Goal: Task Accomplishment & Management: Complete application form

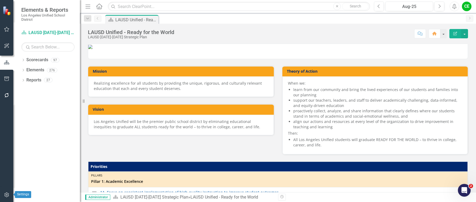
click at [8, 196] on icon "button" at bounding box center [7, 195] width 6 height 4
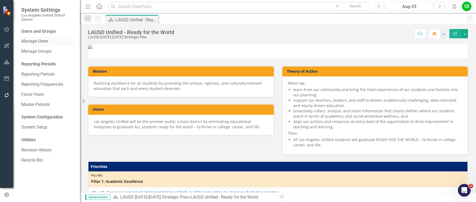
click at [38, 41] on link "Manage Users" at bounding box center [47, 41] width 53 height 6
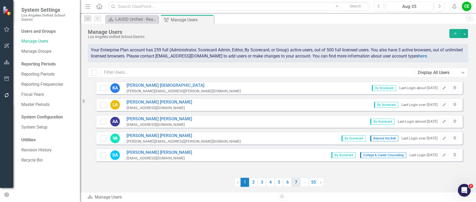
click at [297, 181] on link "7" at bounding box center [296, 182] width 9 height 9
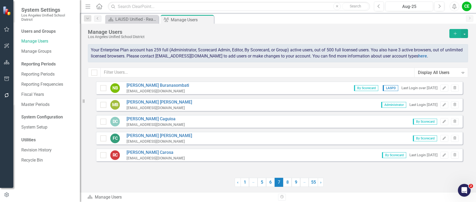
click at [297, 181] on link "9" at bounding box center [296, 182] width 9 height 9
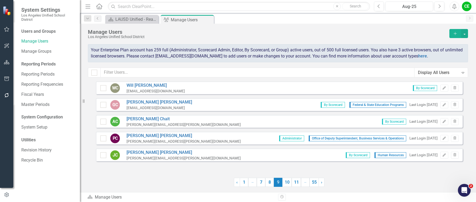
click at [297, 181] on link "11" at bounding box center [296, 182] width 9 height 9
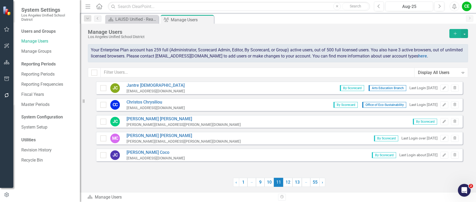
click at [297, 181] on link "13" at bounding box center [297, 182] width 9 height 9
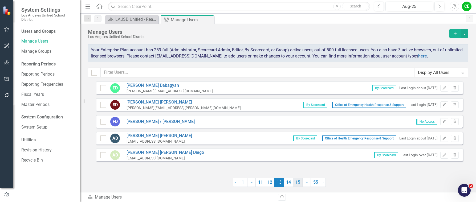
click at [300, 182] on link "15" at bounding box center [297, 182] width 9 height 9
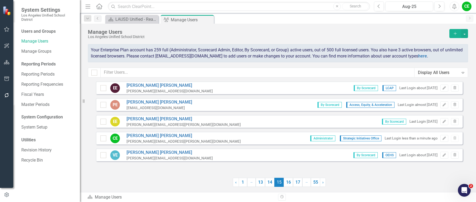
click at [300, 182] on link "17" at bounding box center [297, 182] width 9 height 9
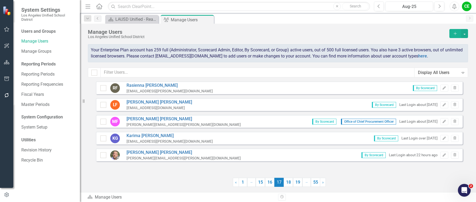
click at [300, 182] on link "19" at bounding box center [297, 182] width 9 height 9
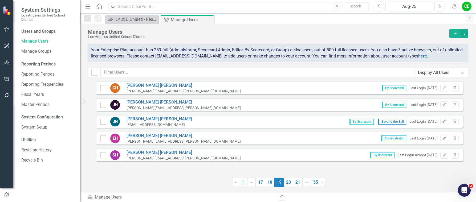
click at [300, 182] on link "21" at bounding box center [297, 182] width 9 height 9
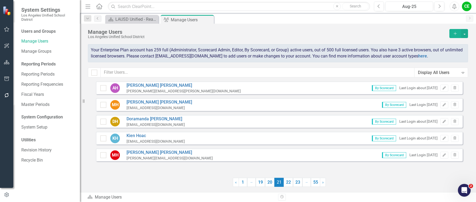
click at [300, 182] on link "23" at bounding box center [297, 182] width 9 height 9
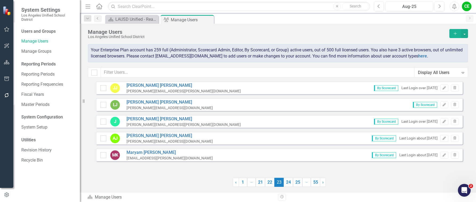
click at [300, 182] on link "25" at bounding box center [297, 182] width 9 height 9
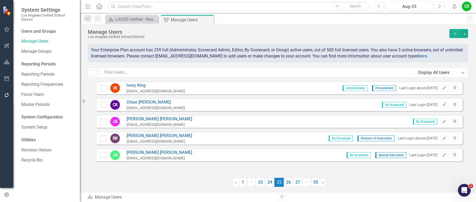
click at [300, 182] on link "27" at bounding box center [297, 182] width 9 height 9
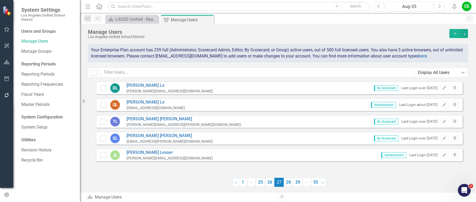
click at [300, 182] on link "29" at bounding box center [297, 182] width 9 height 9
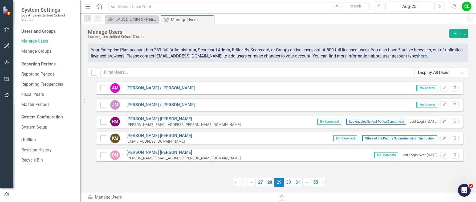
click at [300, 182] on link "31" at bounding box center [297, 182] width 9 height 9
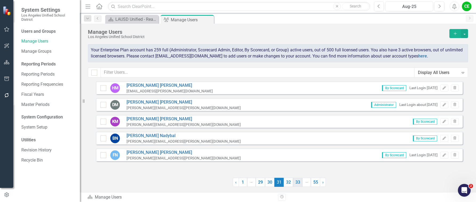
click at [299, 183] on link "33" at bounding box center [297, 182] width 9 height 9
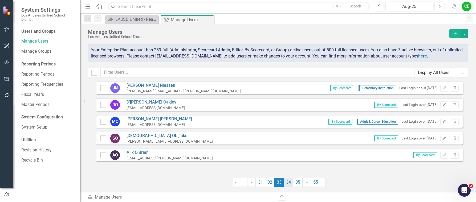
click at [290, 184] on link "34" at bounding box center [288, 182] width 9 height 9
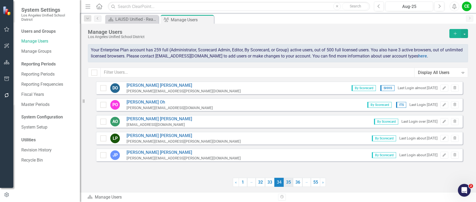
click at [286, 183] on link "35" at bounding box center [288, 182] width 9 height 9
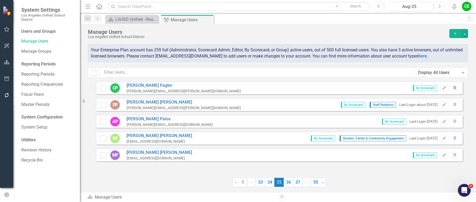
click at [454, 88] on icon "button" at bounding box center [455, 87] width 3 height 3
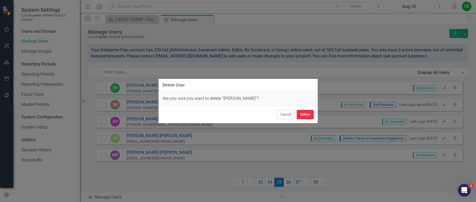
click at [298, 115] on button "Delete" at bounding box center [305, 114] width 17 height 9
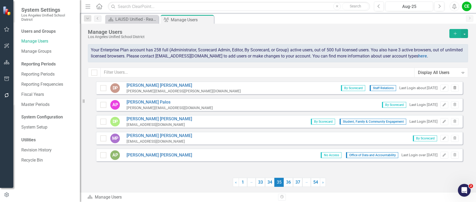
click at [454, 88] on icon "button" at bounding box center [455, 87] width 3 height 3
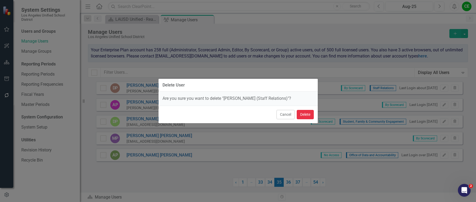
click at [307, 114] on button "Delete" at bounding box center [305, 114] width 17 height 9
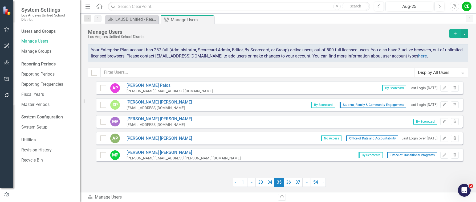
click at [454, 138] on icon "Trash" at bounding box center [455, 138] width 4 height 3
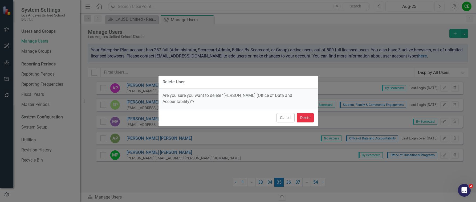
click at [303, 117] on button "Delete" at bounding box center [305, 117] width 17 height 9
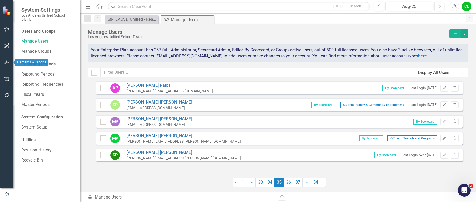
click at [6, 60] on icon "button" at bounding box center [7, 62] width 6 height 4
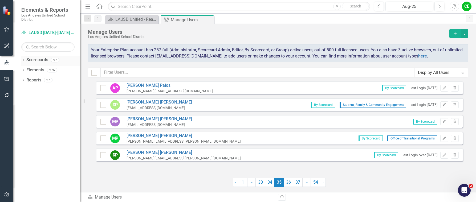
click at [23, 60] on icon "Dropdown" at bounding box center [23, 60] width 4 height 3
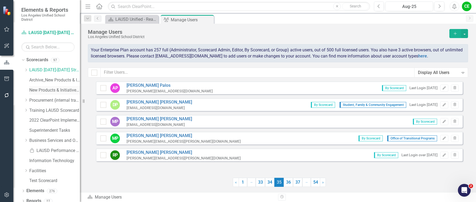
click at [44, 88] on link "New Products & Initiatives 2025-26" at bounding box center [54, 90] width 51 height 6
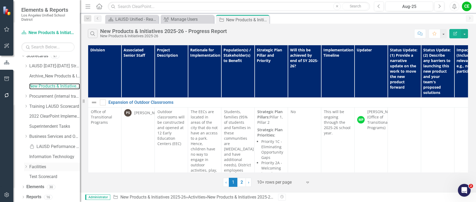
scroll to position [5, 0]
click at [36, 186] on link "Elements" at bounding box center [35, 186] width 18 height 6
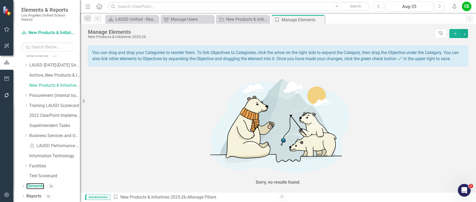
scroll to position [56, 0]
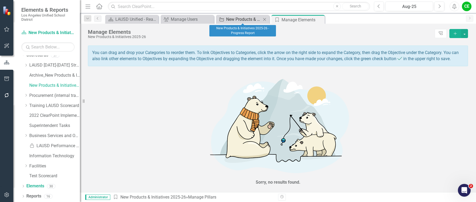
click at [235, 17] on div "New Products & Initiatives 2025-26 - Progress Report" at bounding box center [243, 19] width 35 height 7
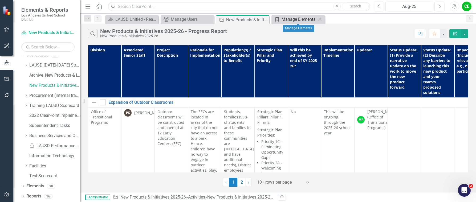
click at [289, 19] on div "Manage Elements" at bounding box center [299, 19] width 35 height 7
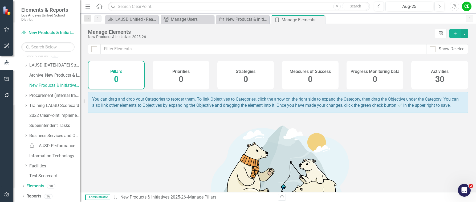
click at [435, 76] on span "30" at bounding box center [439, 79] width 9 height 9
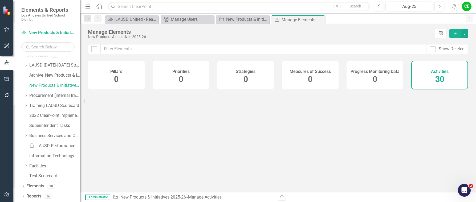
checkbox input "false"
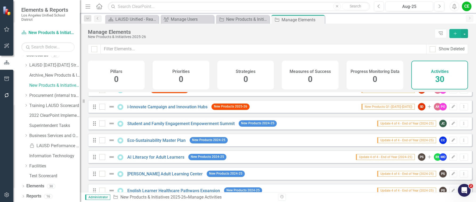
scroll to position [267, 0]
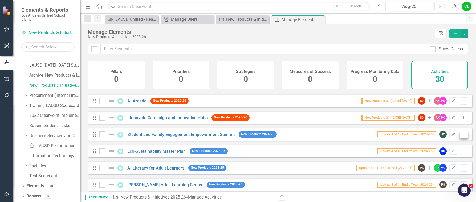
click at [462, 136] on icon "Dropdown Menu" at bounding box center [464, 134] width 5 height 3
click at [437, 176] on link "Trash Delete Activity" at bounding box center [441, 177] width 46 height 10
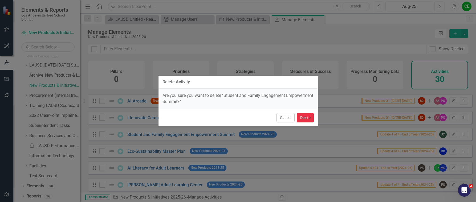
click at [308, 117] on button "Delete" at bounding box center [305, 117] width 17 height 9
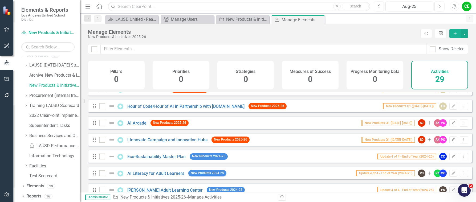
scroll to position [240, 0]
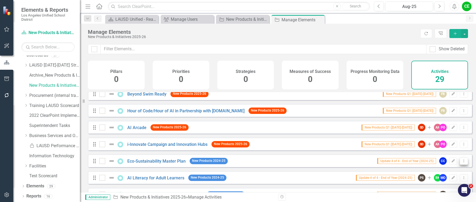
click at [462, 163] on icon "Dropdown Menu" at bounding box center [464, 160] width 5 height 3
click at [450, 156] on link "Trash Delete Activity" at bounding box center [441, 157] width 46 height 10
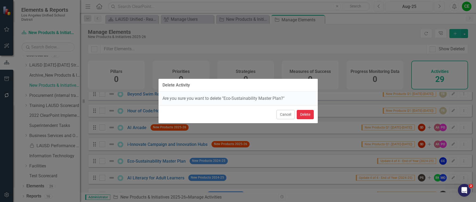
click at [311, 117] on button "Delete" at bounding box center [305, 114] width 17 height 9
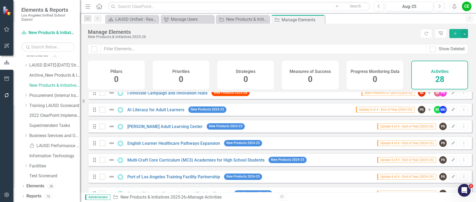
scroll to position [293, 0]
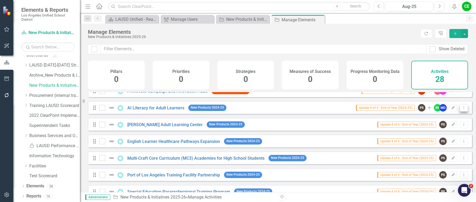
click at [462, 110] on icon "Dropdown Menu" at bounding box center [464, 107] width 5 height 3
click at [445, 150] on link "Trash Delete Activity" at bounding box center [441, 151] width 46 height 10
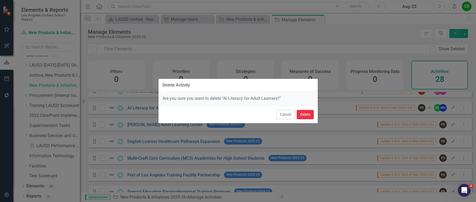
click at [310, 117] on button "Delete" at bounding box center [305, 114] width 17 height 9
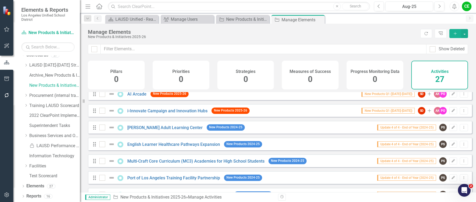
scroll to position [267, 0]
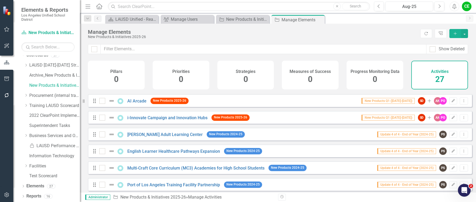
click at [456, 33] on icon "Add" at bounding box center [455, 34] width 5 height 4
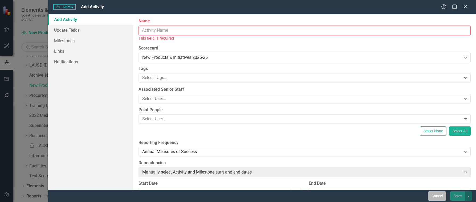
click at [435, 194] on button "Cancel" at bounding box center [437, 196] width 18 height 9
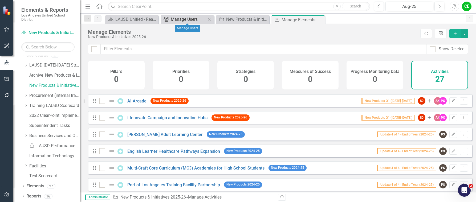
click at [186, 20] on div "Manage Users" at bounding box center [188, 19] width 35 height 7
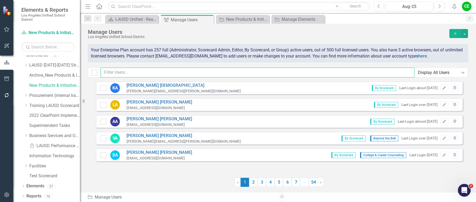
click at [144, 74] on input "text" at bounding box center [258, 73] width 314 height 10
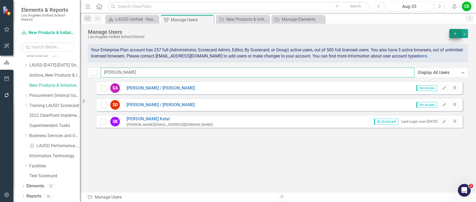
type input "Soheil"
click at [455, 33] on icon "button" at bounding box center [455, 33] width 3 height 3
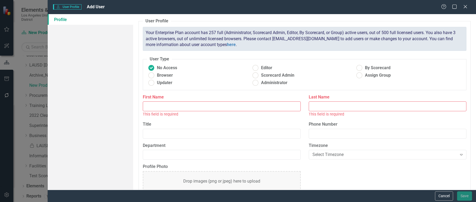
click at [173, 108] on input "First Name" at bounding box center [222, 107] width 158 height 10
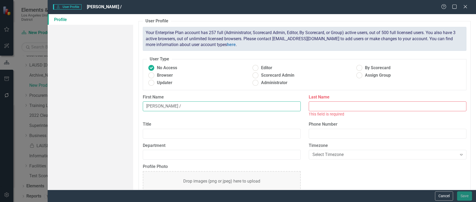
type input "Tony Aguilar /"
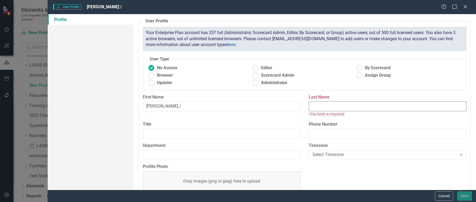
click at [328, 105] on input "Last Name" at bounding box center [388, 107] width 158 height 10
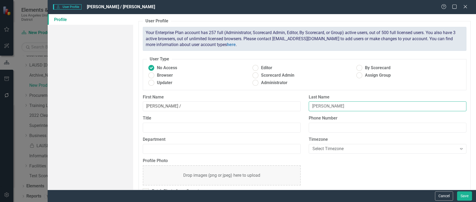
scroll to position [13, 0]
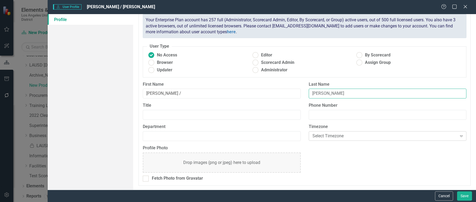
type input "Soheil Katal"
click at [330, 133] on div "Select Timezone" at bounding box center [385, 136] width 145 height 6
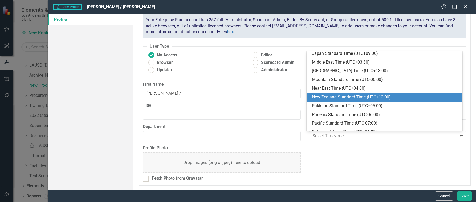
scroll to position [187, 0]
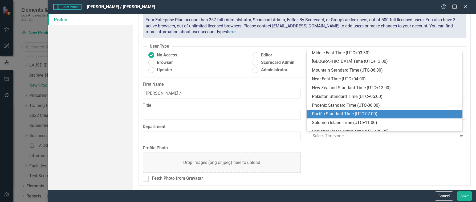
click at [331, 111] on div "Pacific Standard Time (UTC-07:00)" at bounding box center [385, 114] width 156 height 9
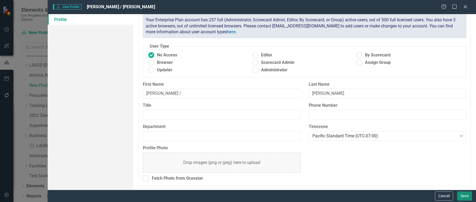
click at [463, 197] on button "Save" at bounding box center [464, 196] width 15 height 9
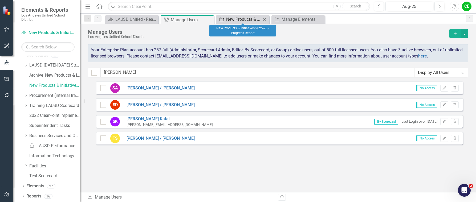
click at [240, 19] on div "New Products & Initiatives 2025-26 - Progress Report" at bounding box center [243, 19] width 35 height 7
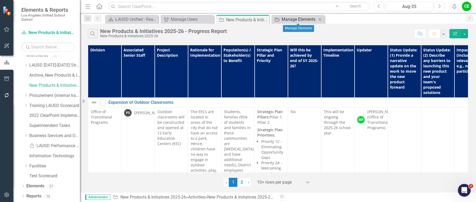
click at [297, 22] on div "Manage Elements" at bounding box center [299, 19] width 35 height 7
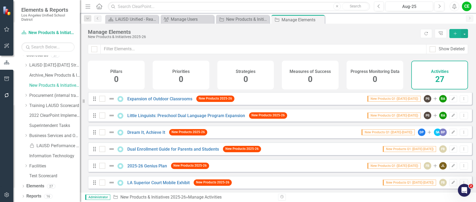
click at [457, 33] on icon "Add" at bounding box center [455, 34] width 5 height 4
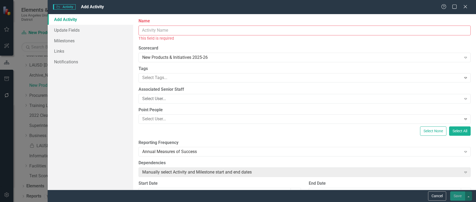
click at [159, 31] on input "Name" at bounding box center [305, 31] width 332 height 10
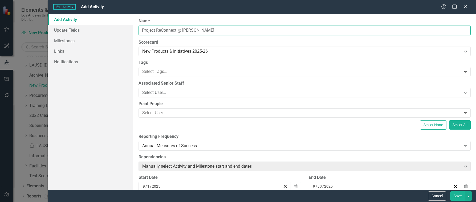
type input "Project ReConnect @ Perez"
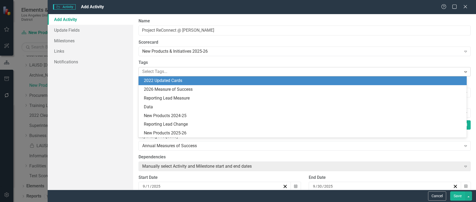
click at [160, 72] on div at bounding box center [300, 71] width 321 height 7
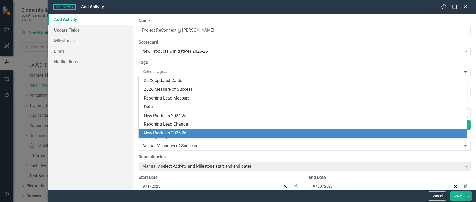
click at [169, 133] on span "New Products 2025-26" at bounding box center [165, 133] width 43 height 5
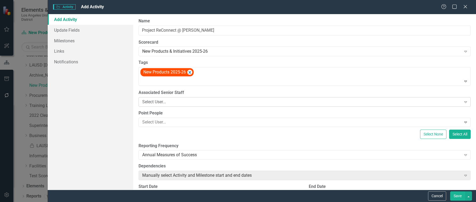
click at [234, 100] on div "Select User..." at bounding box center [301, 102] width 319 height 6
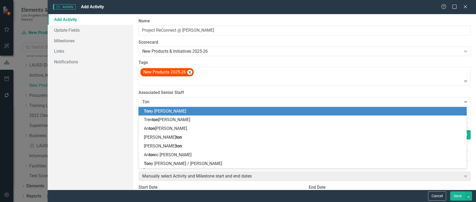
type input "Tony"
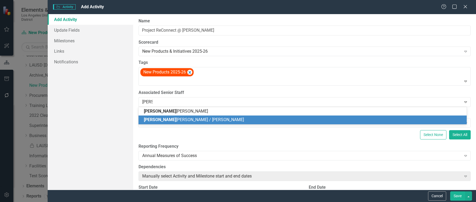
click at [225, 122] on div "Tony Aguilar / Soheil Katal" at bounding box center [304, 120] width 320 height 6
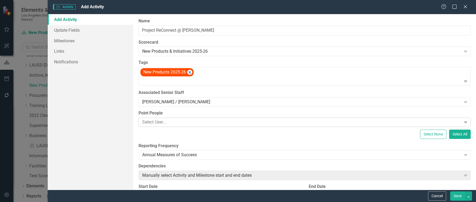
click at [210, 122] on div at bounding box center [300, 122] width 321 height 7
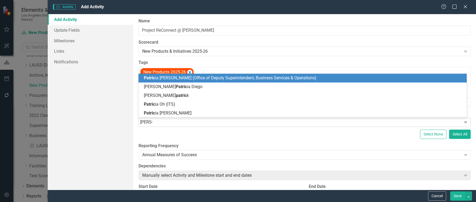
type input "Patricia"
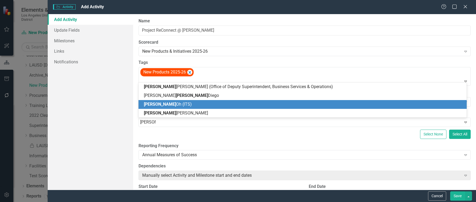
click at [174, 103] on span "Patricia Oh (ITS)" at bounding box center [168, 104] width 48 height 5
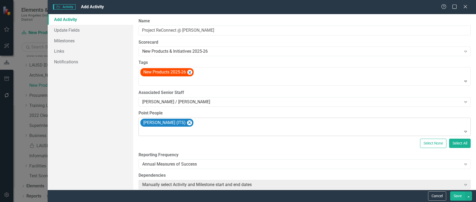
click at [177, 133] on div at bounding box center [305, 131] width 330 height 7
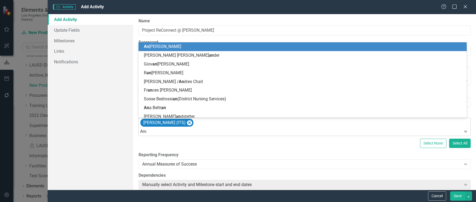
type input "Andy"
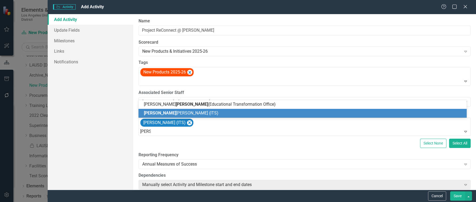
click at [177, 115] on span "Andy Nguyen (ITS)" at bounding box center [181, 113] width 75 height 5
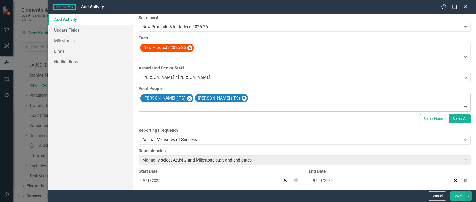
scroll to position [53, 0]
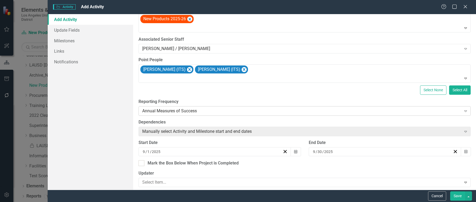
click at [190, 109] on div "Annual Measures of Success" at bounding box center [301, 111] width 319 height 6
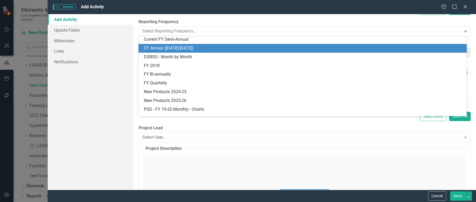
scroll to position [107, 0]
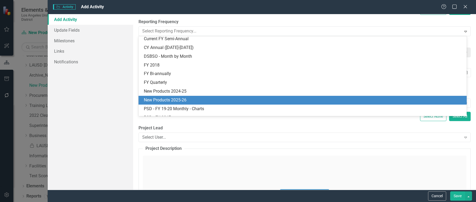
click at [169, 100] on div "New Products 2025-26" at bounding box center [304, 100] width 320 height 6
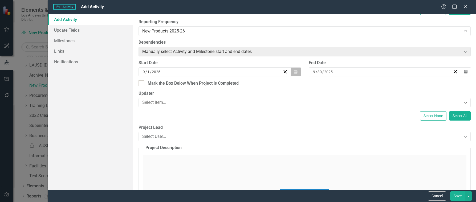
click at [294, 71] on icon "Calendar" at bounding box center [295, 72] width 3 height 4
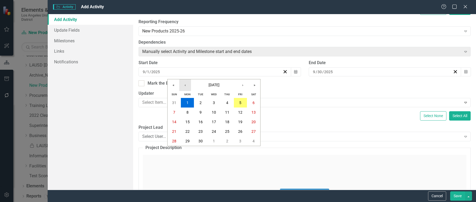
click at [186, 85] on button "‹" at bounding box center [185, 85] width 12 height 12
click at [202, 101] on button "1" at bounding box center [200, 103] width 13 height 10
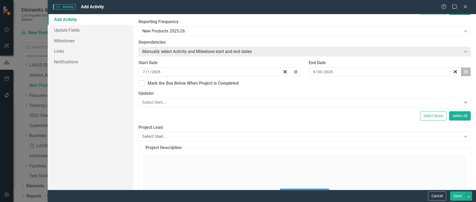
click at [465, 72] on icon "Calendar" at bounding box center [466, 72] width 3 height 4
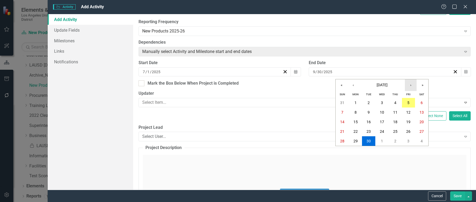
click at [412, 86] on button "›" at bounding box center [411, 85] width 12 height 12
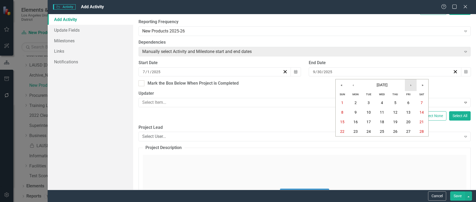
click at [412, 86] on button "›" at bounding box center [411, 85] width 12 height 12
click at [369, 142] on abbr "30" at bounding box center [369, 141] width 4 height 4
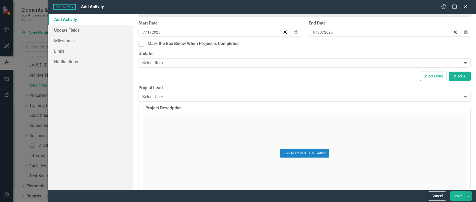
scroll to position [187, 0]
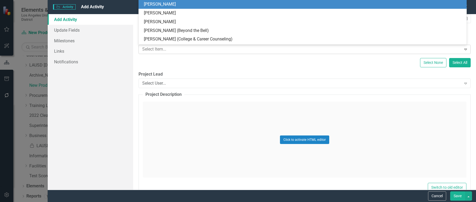
click at [211, 49] on div at bounding box center [300, 49] width 321 height 7
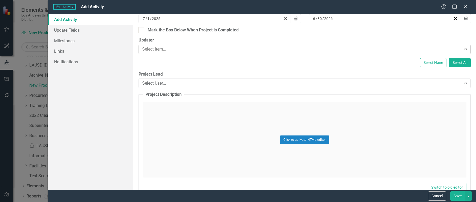
click at [195, 50] on div at bounding box center [300, 49] width 321 height 7
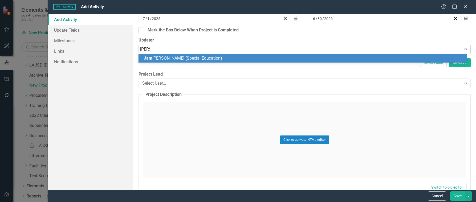
type input "James"
click at [192, 57] on span "James Koontz (Special Education)" at bounding box center [195, 58] width 102 height 5
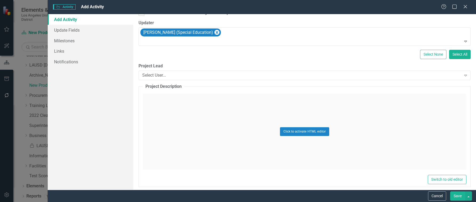
scroll to position [213, 0]
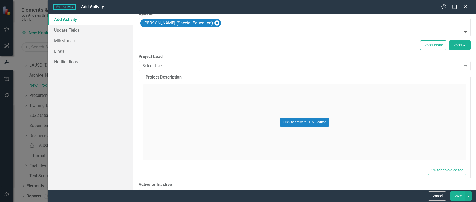
click at [156, 92] on div "Click to activate HTML editor" at bounding box center [305, 122] width 324 height 76
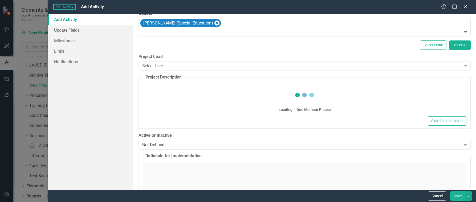
click at [156, 92] on div "Loading... One Moment Please" at bounding box center [305, 99] width 324 height 32
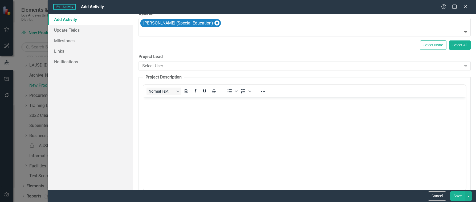
scroll to position [0, 0]
click at [160, 109] on body "Rich Text Area. Press ALT-0 for help." at bounding box center [304, 137] width 323 height 80
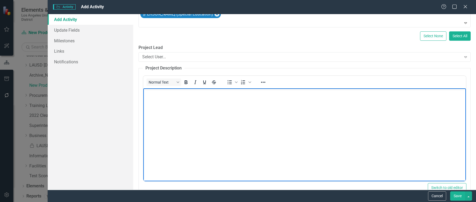
scroll to position [213, 0]
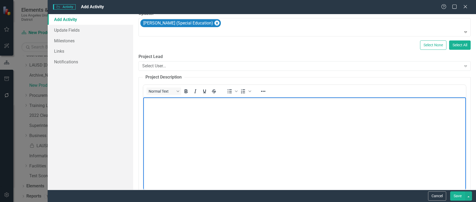
click at [181, 110] on body "Rich Text Area. Press ALT-0 for help." at bounding box center [304, 137] width 323 height 80
click at [269, 102] on p "Collaboration with Perez Special Education Center. ITS and the" at bounding box center [305, 102] width 320 height 6
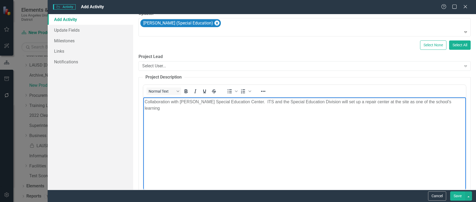
click at [449, 105] on p "Collaboration with Perez Special Education Center. ITS and the Special Educatio…" at bounding box center [305, 105] width 320 height 13
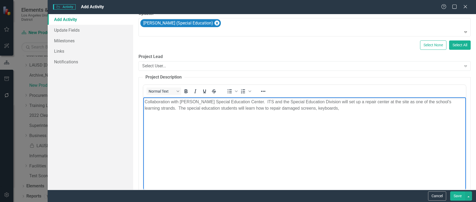
click at [330, 106] on p "Collaboration with Perez Special Education Center. ITS and the Special Educatio…" at bounding box center [305, 105] width 320 height 13
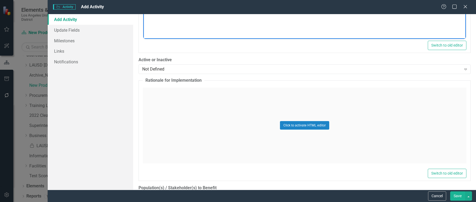
scroll to position [373, 0]
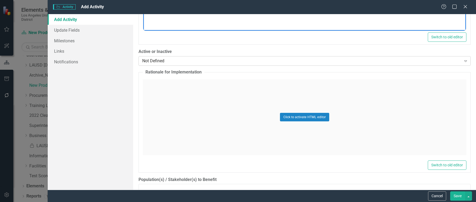
click at [167, 63] on div "Not Defined" at bounding box center [301, 61] width 319 height 6
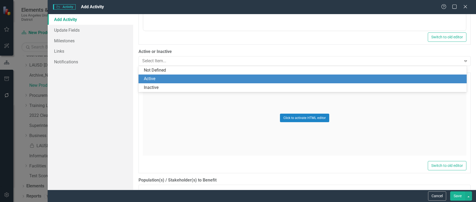
click at [158, 76] on div "Active" at bounding box center [304, 79] width 320 height 6
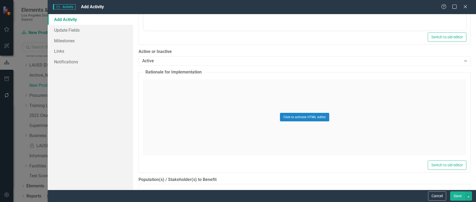
click at [167, 87] on div "Click to activate HTML editor" at bounding box center [305, 117] width 324 height 76
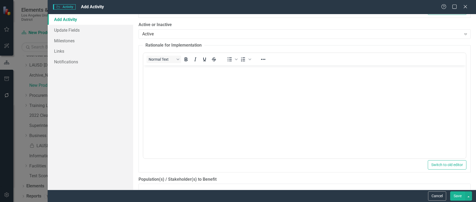
scroll to position [400, 0]
click at [154, 73] on body "Rich Text Area. Press ALT-0 for help." at bounding box center [304, 106] width 323 height 80
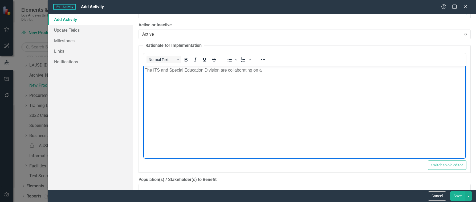
click at [267, 72] on p "The ITS and Special Education Division are collaborating on a" at bounding box center [305, 70] width 320 height 6
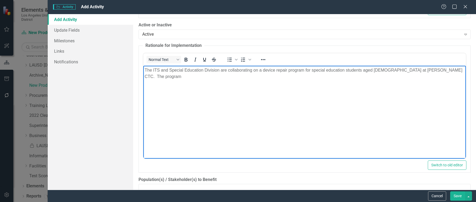
click at [448, 70] on p "The ITS and Special Education Division are collaborating on a device repair pro…" at bounding box center [305, 73] width 320 height 13
click at [311, 77] on p "The ITS and Special Education Division are collaborating on a device repair pro…" at bounding box center [305, 73] width 320 height 13
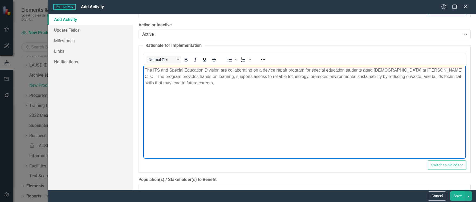
click at [173, 84] on p "The ITS and Special Education Division are collaborating on a device repair pro…" at bounding box center [305, 76] width 320 height 19
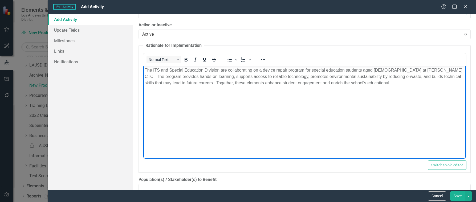
click at [344, 83] on p "The ITS and Special Education Division are collaborating on a device repair pro…" at bounding box center [305, 76] width 320 height 19
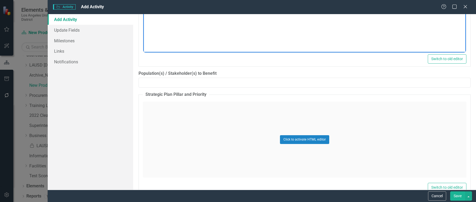
scroll to position [506, 0]
click at [165, 82] on input "Population(s) / Stakeholder(s) to Benefit" at bounding box center [305, 83] width 332 height 10
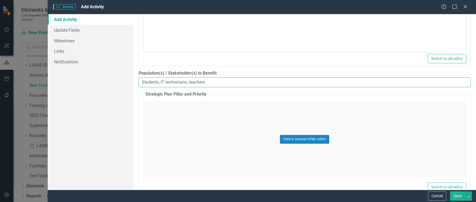
type input "Students, IT technicians, teachers"
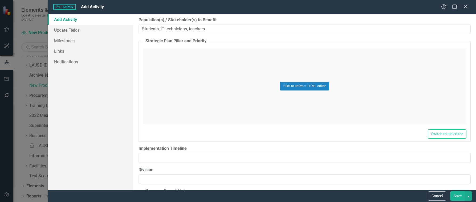
click at [151, 54] on div "Click to activate HTML editor" at bounding box center [305, 86] width 324 height 76
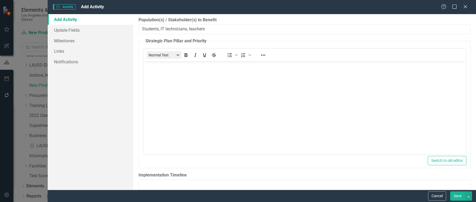
scroll to position [0, 0]
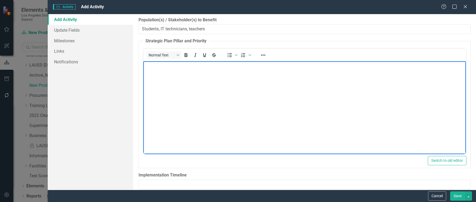
click at [158, 74] on body "Rich Text Area. Press ALT-0 for help." at bounding box center [304, 101] width 323 height 80
drag, startPoint x: 144, startPoint y: 65, endPoint x: 183, endPoint y: 66, distance: 38.6
click at [183, 66] on p "Strategic Plan Pillar: Pillar 1" at bounding box center [305, 66] width 320 height 6
click at [185, 55] on icon "Bold" at bounding box center [186, 55] width 6 height 6
click at [189, 84] on body "Strategic Plan Pillar: Pillar 1" at bounding box center [304, 101] width 323 height 80
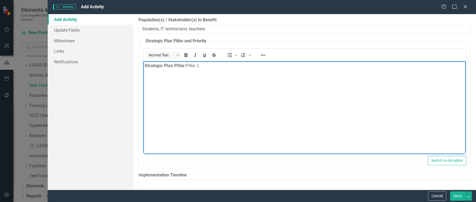
click at [205, 67] on p "Strategic Plan Pillar: Pillar 1" at bounding box center [305, 66] width 320 height 6
drag, startPoint x: 144, startPoint y: 77, endPoint x: 187, endPoint y: 77, distance: 42.6
click at [187, 77] on body "Strategic Plan Pillar: Pillar 1 Strategic Plan Priority: Pillar 1D - College an…" at bounding box center [304, 101] width 323 height 80
click at [187, 55] on icon "Bold" at bounding box center [186, 55] width 3 height 4
click at [200, 93] on body "Strategic Plan Pillar: Pillar 1 Strategic Plan Priority: Pillar 1D - College an…" at bounding box center [304, 101] width 323 height 80
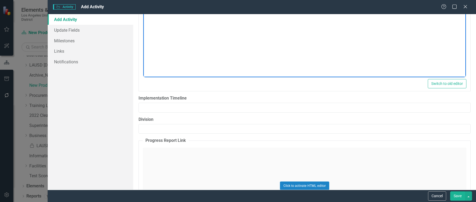
scroll to position [640, 0]
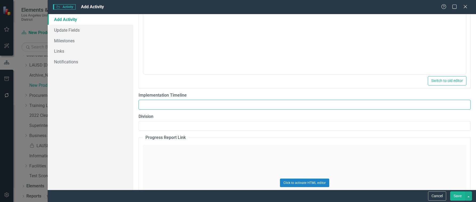
click at [192, 105] on input "Implementation Timeline" at bounding box center [305, 105] width 332 height 10
click at [178, 106] on input "Pre-production: Oct. 2025; Production: Dec 2025" at bounding box center [305, 105] width 332 height 10
click at [179, 106] on input "Pre-production: Oct. 2025; Production: Dec 2025" at bounding box center [305, 105] width 332 height 10
type input "Pre-production: Oct 2025; Production: Dec 2025"
click at [192, 118] on label "Division" at bounding box center [305, 117] width 332 height 6
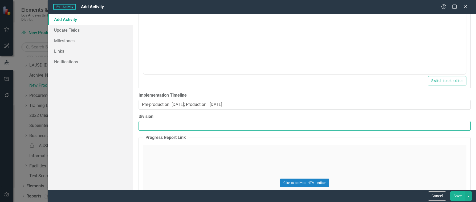
click at [192, 121] on input "Division" at bounding box center [305, 126] width 332 height 10
click at [172, 128] on input "Division" at bounding box center [305, 126] width 332 height 10
click at [168, 121] on input "Division" at bounding box center [305, 126] width 332 height 10
type input "I"
click at [164, 129] on input "Division" at bounding box center [305, 126] width 332 height 10
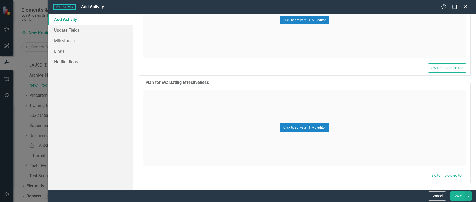
scroll to position [804, 0]
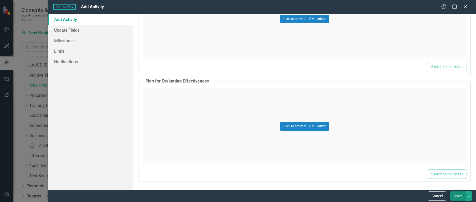
type input "Special Education & Specialized Programs / Information Technology Services"
click at [459, 195] on button "Save" at bounding box center [457, 196] width 15 height 9
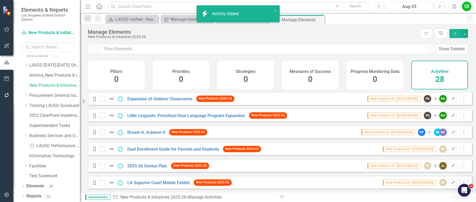
checkbox input "false"
